Goal: Information Seeking & Learning: Learn about a topic

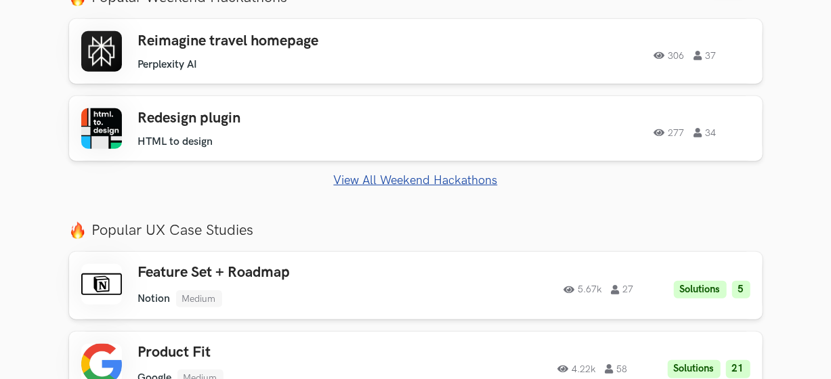
scroll to position [474, 0]
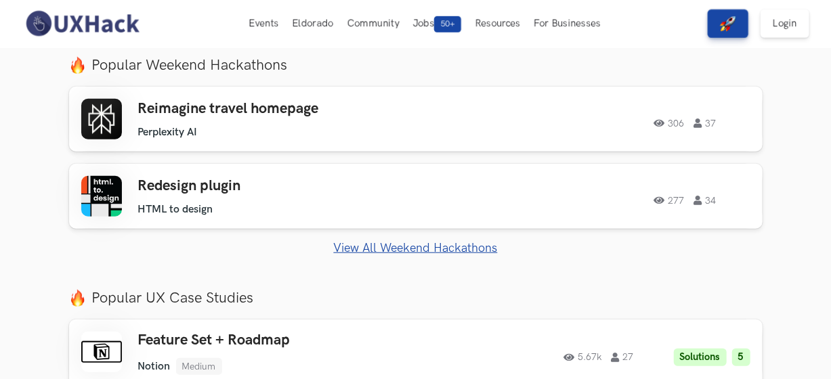
click at [401, 249] on link "View All Weekend Hackathons" at bounding box center [415, 248] width 693 height 14
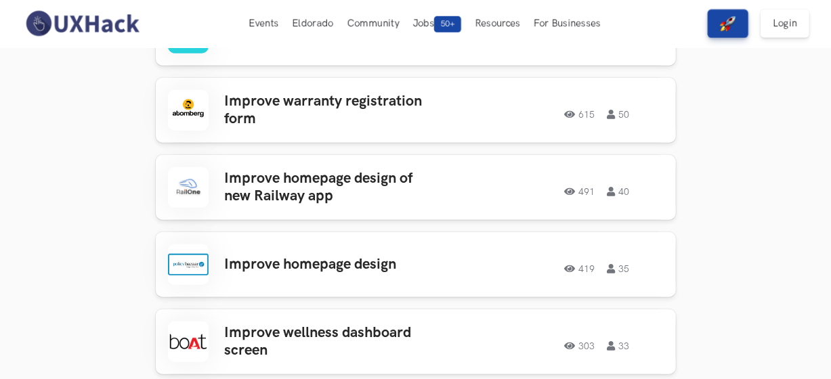
scroll to position [521, 0]
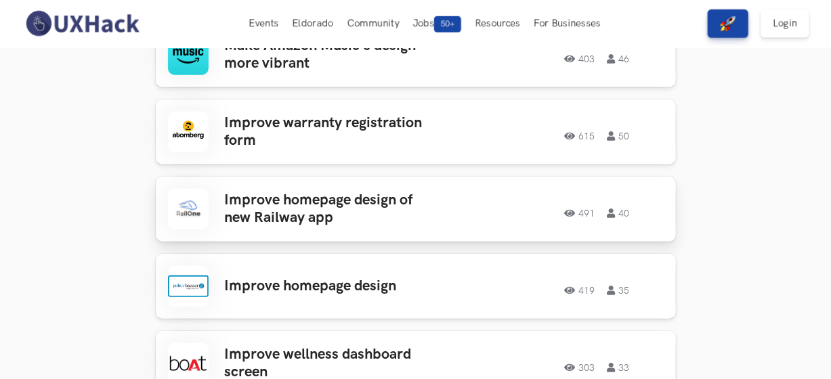
click at [246, 187] on link "Improve homepage design of new Railway app 491 40 491 40" at bounding box center [416, 209] width 520 height 65
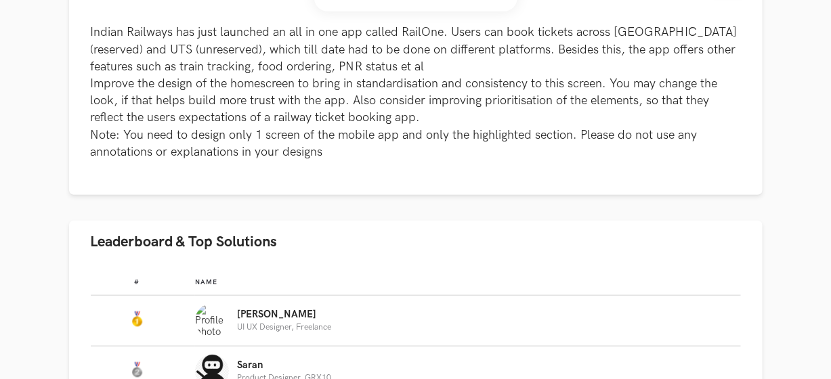
scroll to position [745, 0]
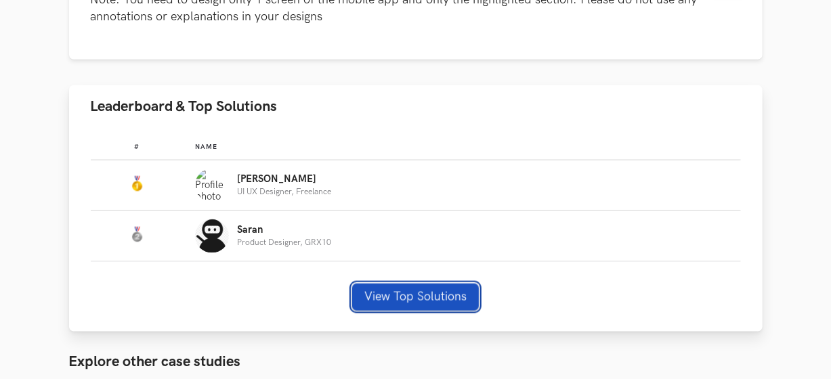
click at [392, 296] on button "View Top Solutions" at bounding box center [415, 297] width 127 height 27
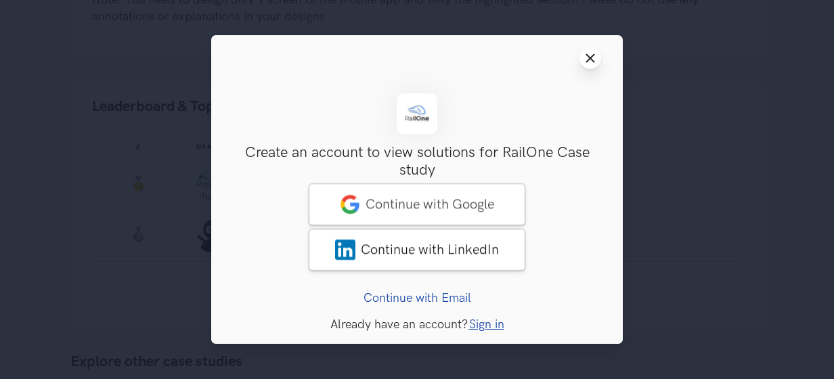
click at [586, 60] on icon "Close modal window" at bounding box center [590, 58] width 11 height 11
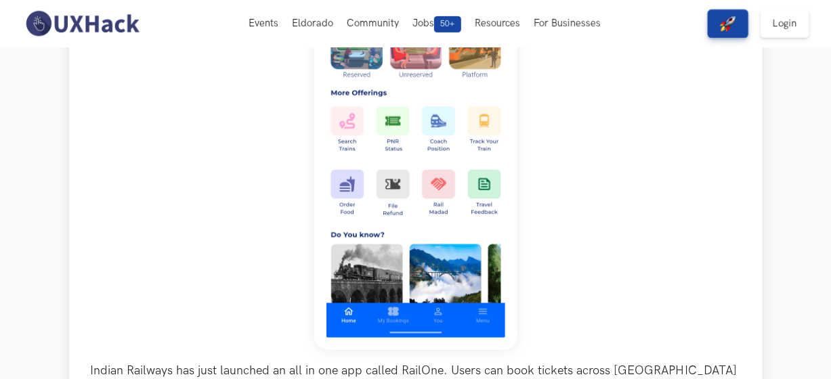
scroll to position [0, 0]
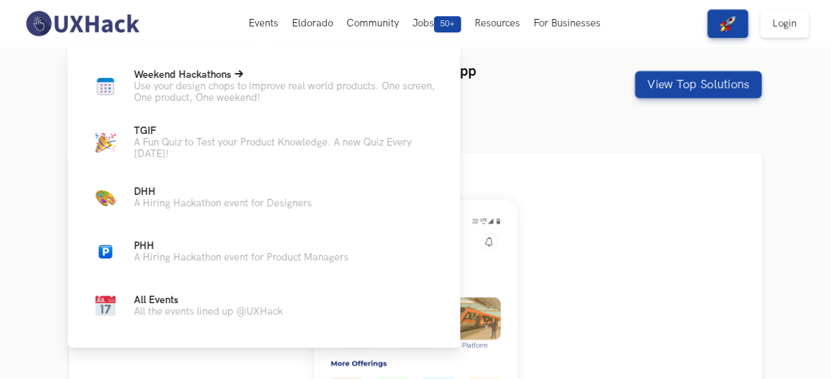
click at [177, 80] on span "Weekend Hackathons Live" at bounding box center [183, 75] width 98 height 12
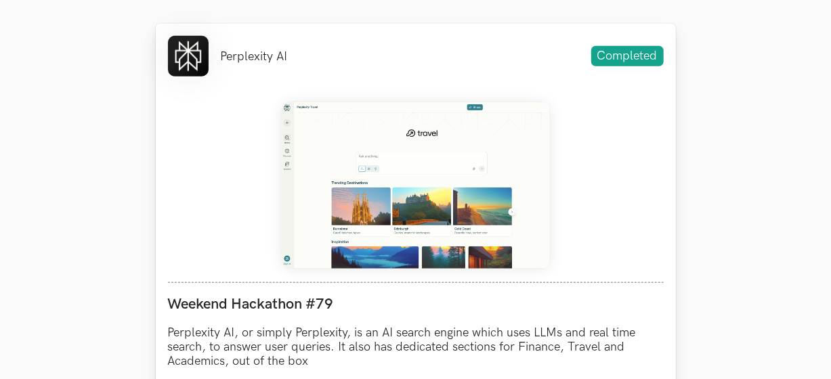
scroll to position [677, 0]
